Goal: Book appointment/travel/reservation

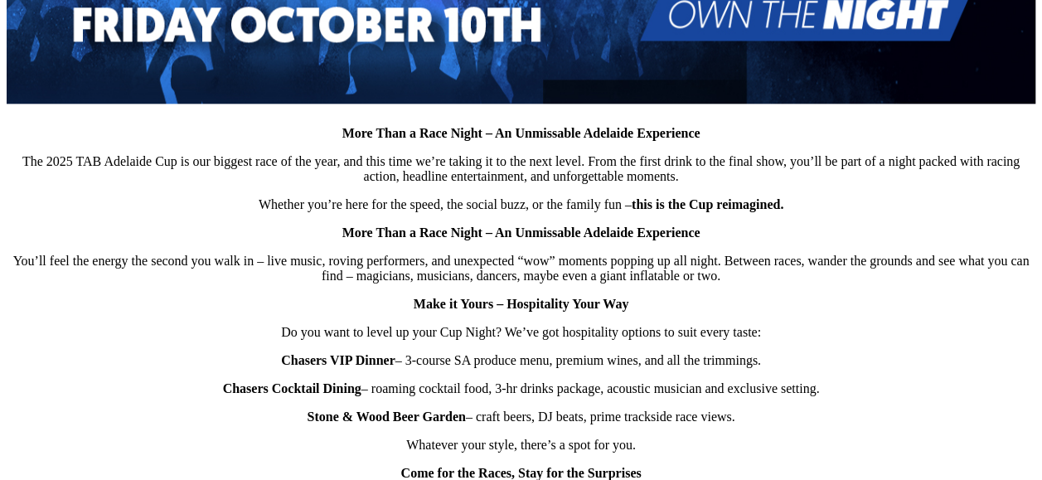
scroll to position [912, 0]
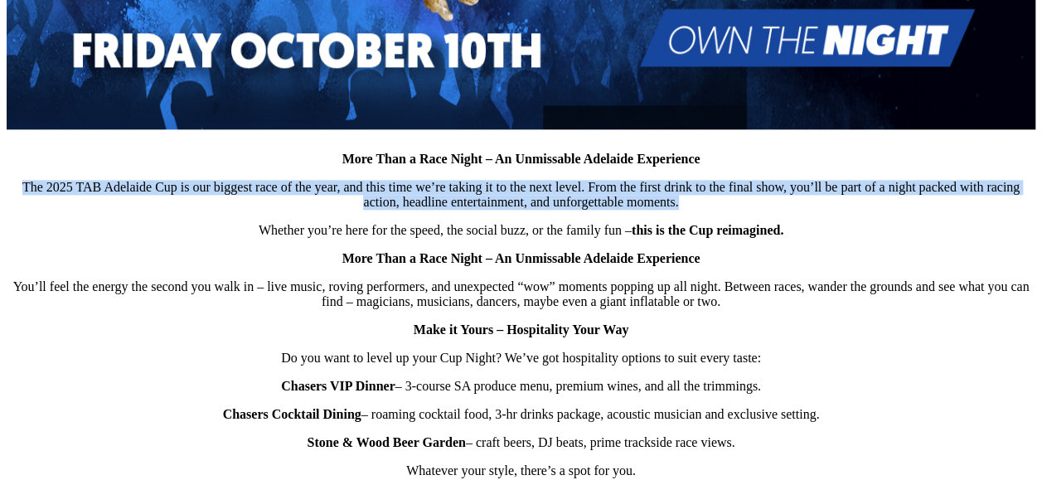
drag, startPoint x: 654, startPoint y: 211, endPoint x: -3, endPoint y: 180, distance: 658.4
copy p "The 2025 TAB Adelaide Cup is our biggest race of the year, and this time we’re …"
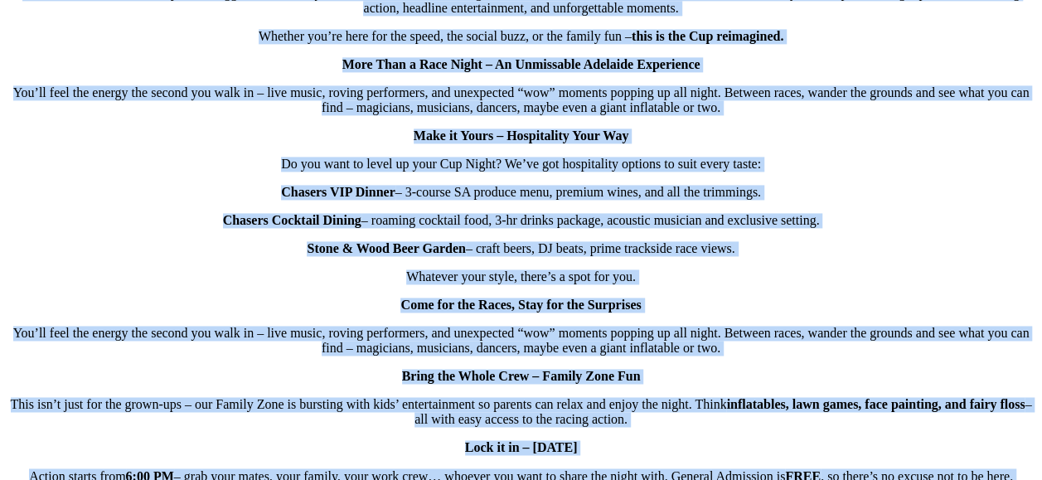
scroll to position [1015, 0]
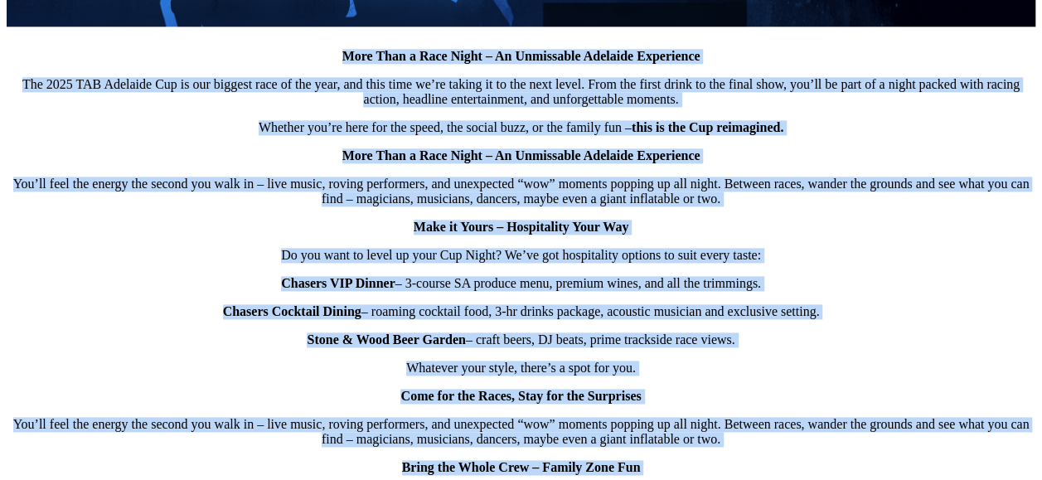
drag, startPoint x: 720, startPoint y: 348, endPoint x: 90, endPoint y: 66, distance: 690.5
click at [90, 66] on div "More Than a Race Night – An Unmissable Adelaide Experience The 2025 TAB Adelaid…" at bounding box center [521, 111] width 1029 height 1039
copy div "More Than a Race Night – An Unmissable Adelaide Experience The 2025 TAB Adelaid…"
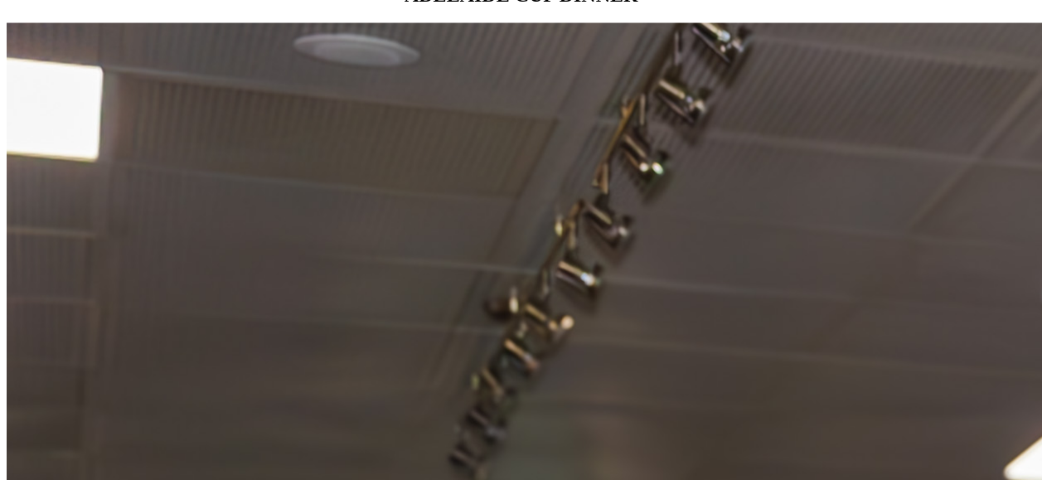
scroll to position [1596, 0]
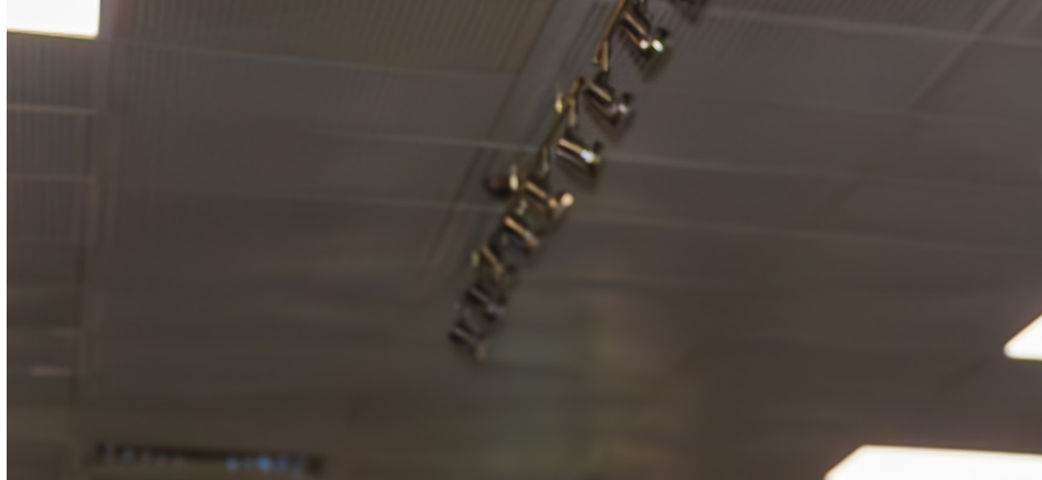
scroll to position [1493, 0]
